Goal: Task Accomplishment & Management: Use online tool/utility

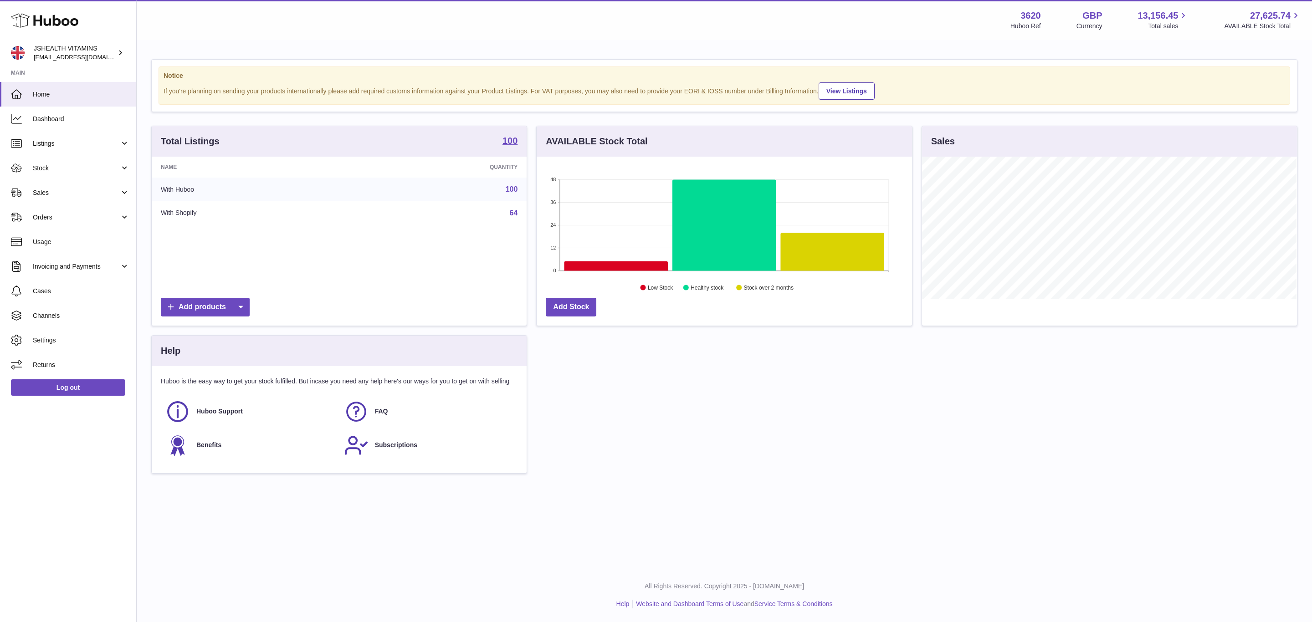
scroll to position [142, 375]
click at [59, 193] on span "Sales" at bounding box center [76, 193] width 87 height 9
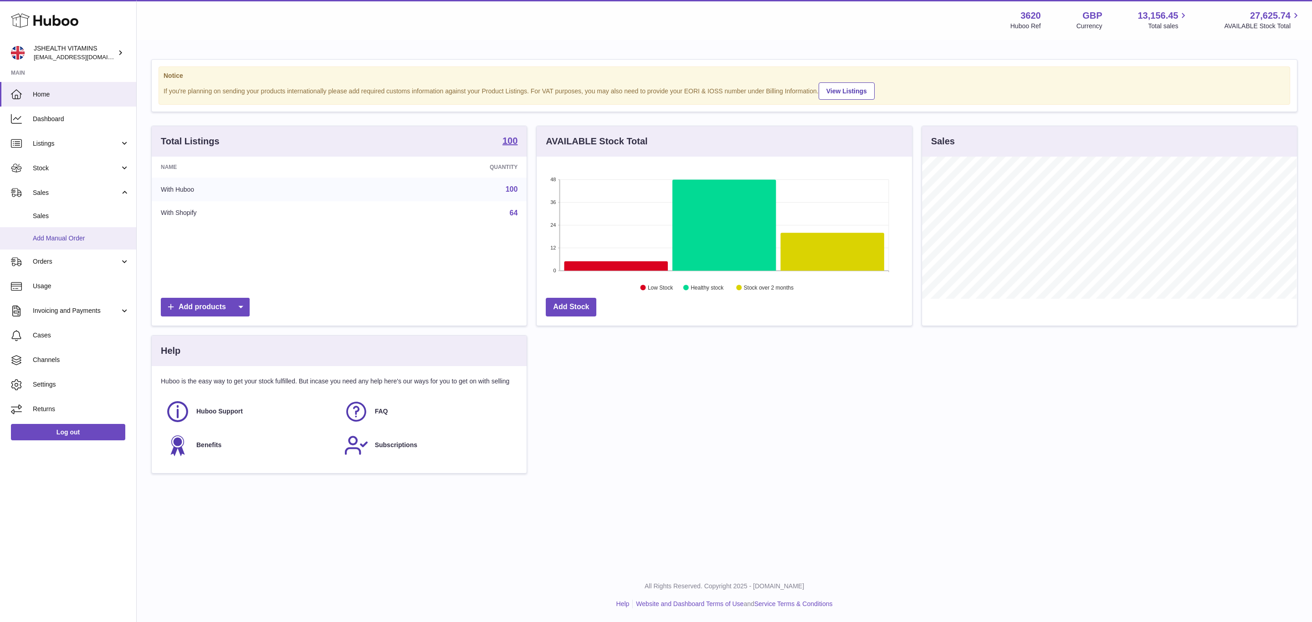
click at [58, 242] on span "Add Manual Order" at bounding box center [81, 238] width 97 height 9
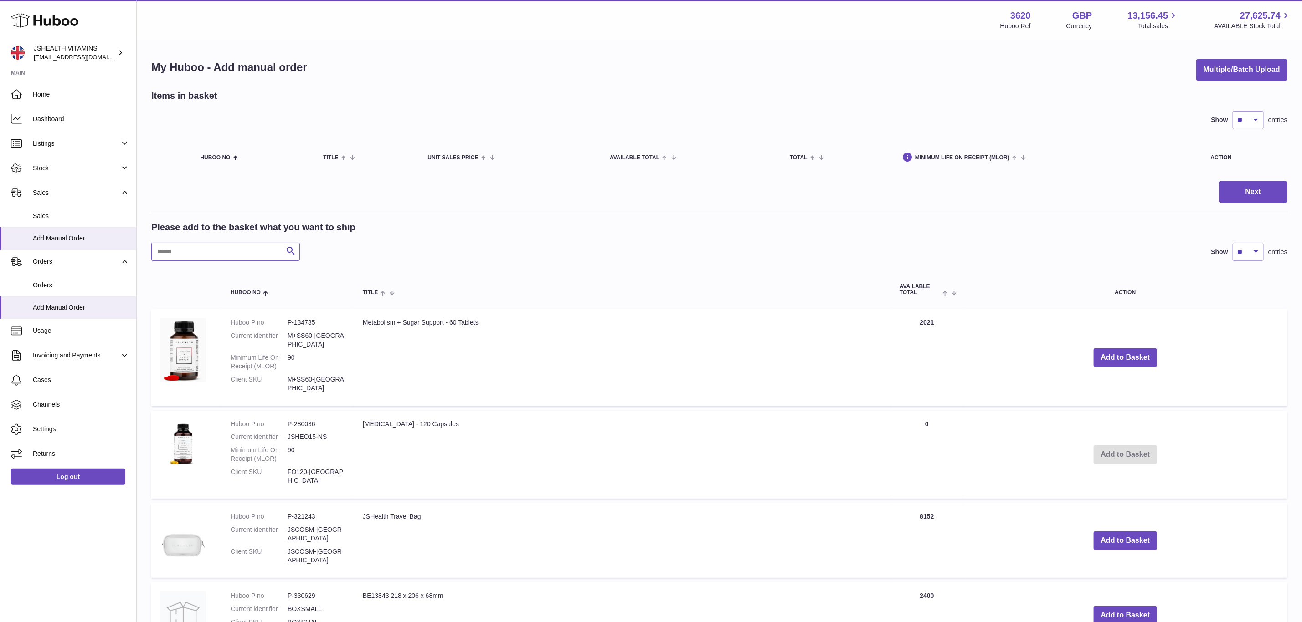
click at [221, 256] on input "text" at bounding box center [225, 252] width 149 height 18
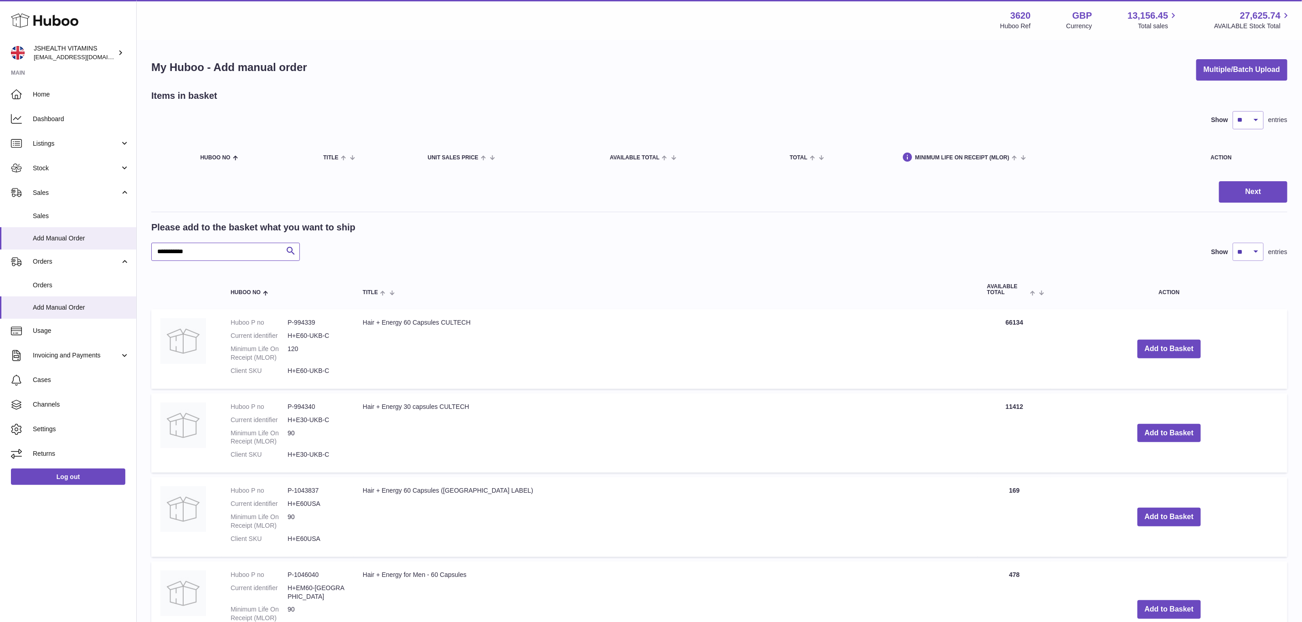
type input "**********"
click at [305, 406] on dd "P-994340" at bounding box center [316, 407] width 57 height 9
copy dd "994340"
